Goal: Task Accomplishment & Management: Manage account settings

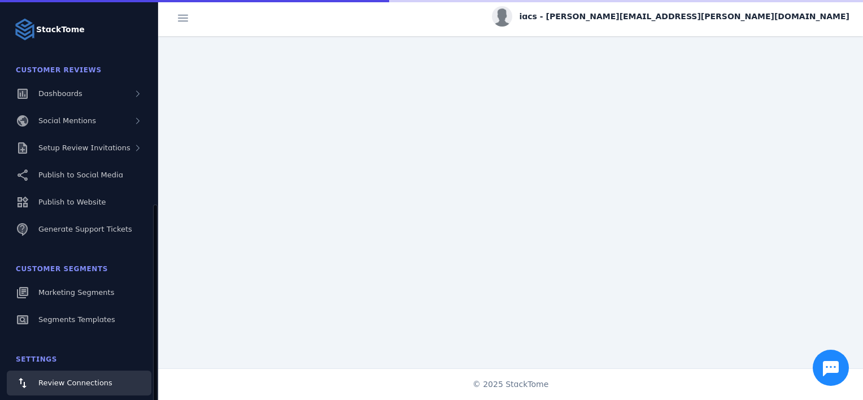
scroll to position [115, 0]
